Goal: Check status: Check status

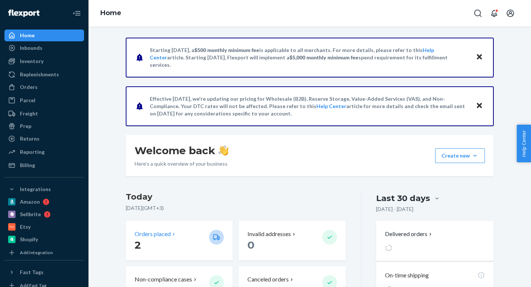
click at [148, 237] on p "Orders placed" at bounding box center [153, 234] width 36 height 8
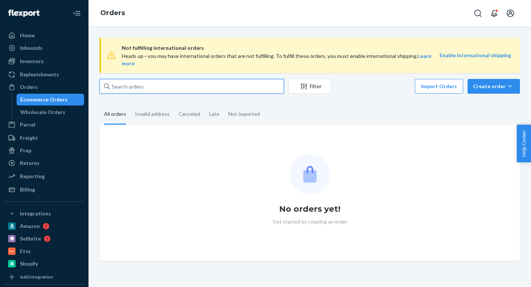
click at [149, 84] on input "text" at bounding box center [192, 86] width 184 height 15
paste input "#3751521620"
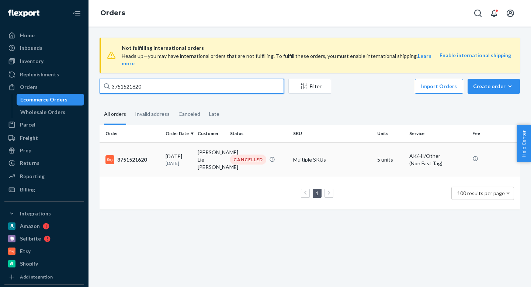
type input "3751521620"
click at [152, 155] on div "3751521620" at bounding box center [132, 159] width 54 height 9
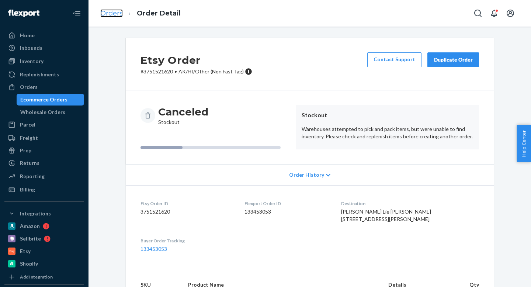
click at [114, 15] on link "Orders" at bounding box center [111, 13] width 22 height 8
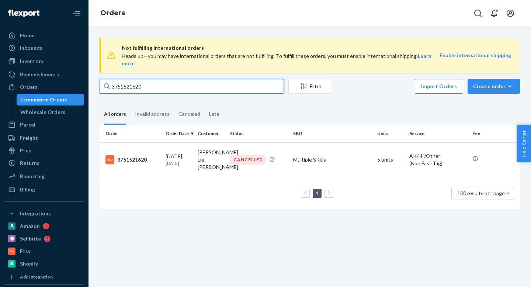
click at [169, 80] on input "3751521620" at bounding box center [192, 86] width 184 height 15
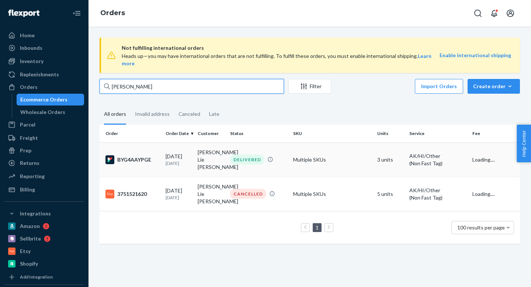
type input "[PERSON_NAME]"
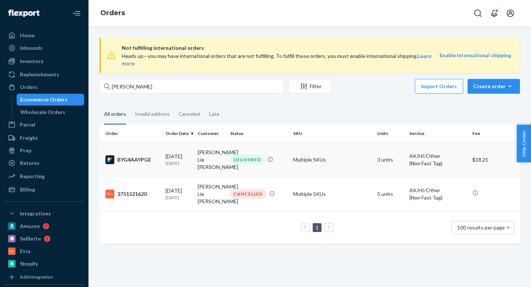
click at [118, 158] on td "BYG4AAYPGE" at bounding box center [131, 159] width 63 height 34
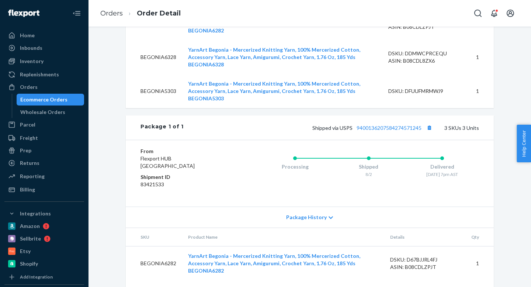
scroll to position [330, 0]
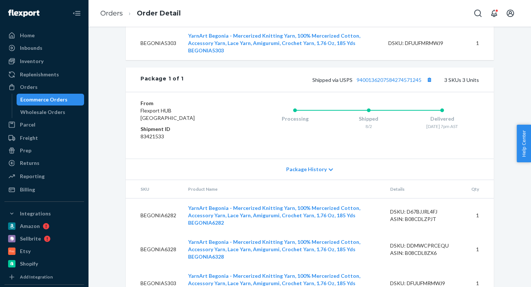
click at [39, 103] on div "Ecommerce Orders" at bounding box center [43, 99] width 47 height 7
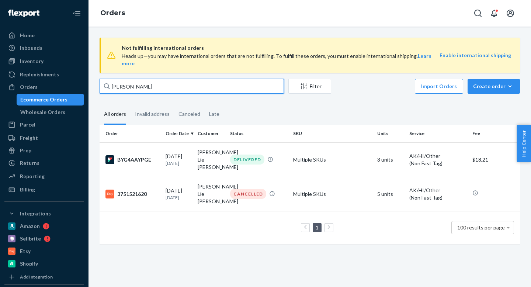
click at [147, 79] on input "[PERSON_NAME]" at bounding box center [192, 86] width 184 height 15
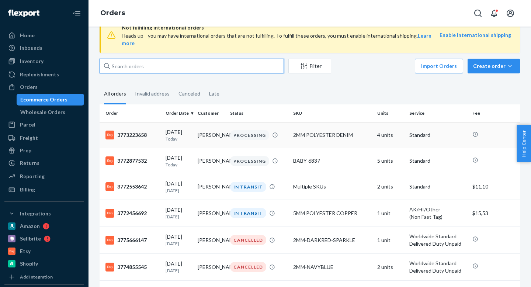
scroll to position [23, 0]
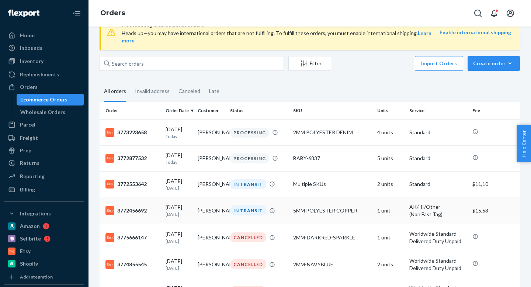
click at [136, 208] on div "3772456692" at bounding box center [132, 210] width 54 height 9
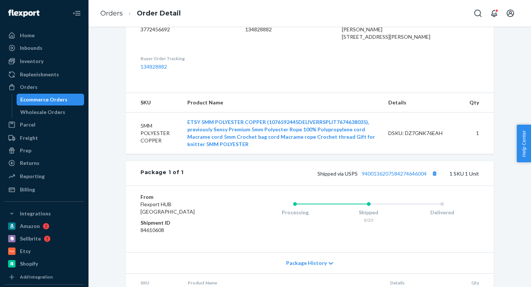
scroll to position [281, 0]
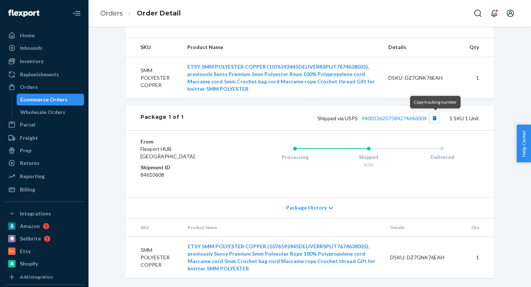
click at [435, 119] on button "Copy tracking number" at bounding box center [435, 118] width 10 height 10
